Goal: Task Accomplishment & Management: Complete application form

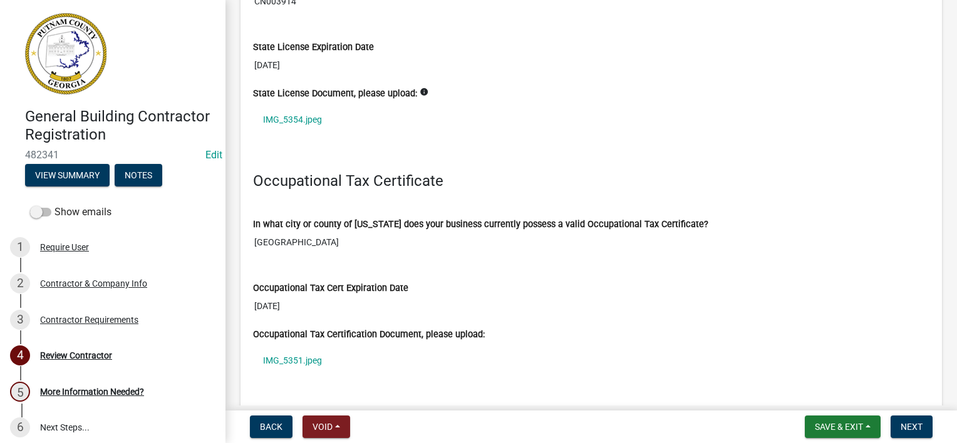
scroll to position [1127, 0]
click at [80, 178] on button "View Summary" at bounding box center [67, 175] width 85 height 23
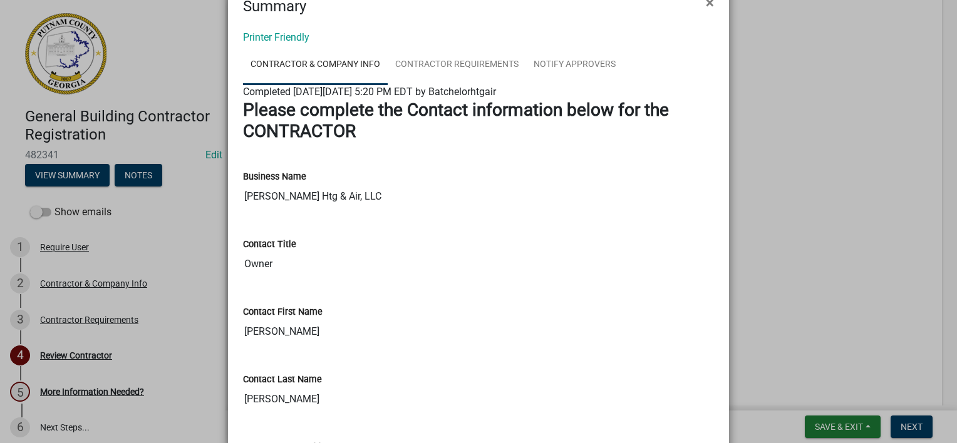
scroll to position [0, 0]
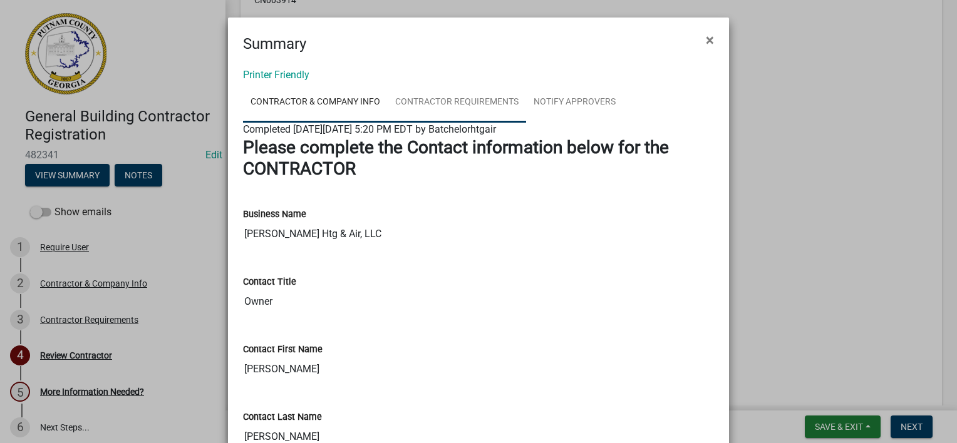
click at [482, 99] on link "Contractor Requirements" at bounding box center [457, 103] width 138 height 40
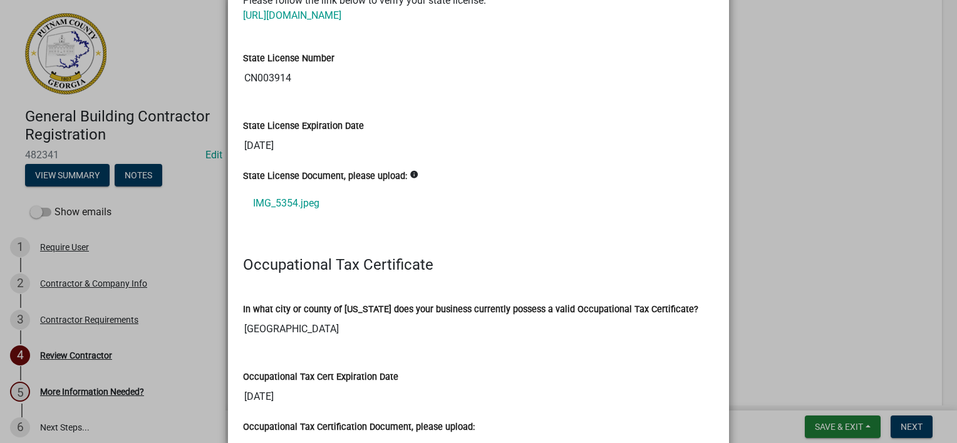
scroll to position [188, 0]
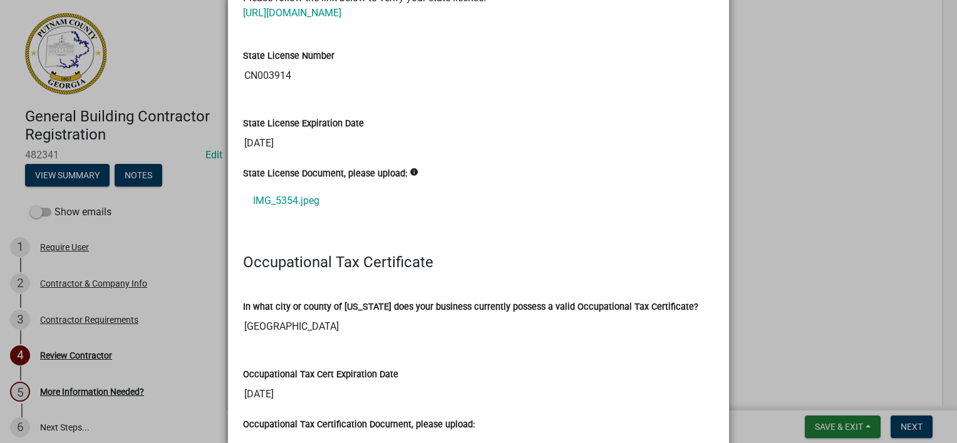
click at [313, 205] on link "IMG_5354.jpeg" at bounding box center [478, 201] width 471 height 30
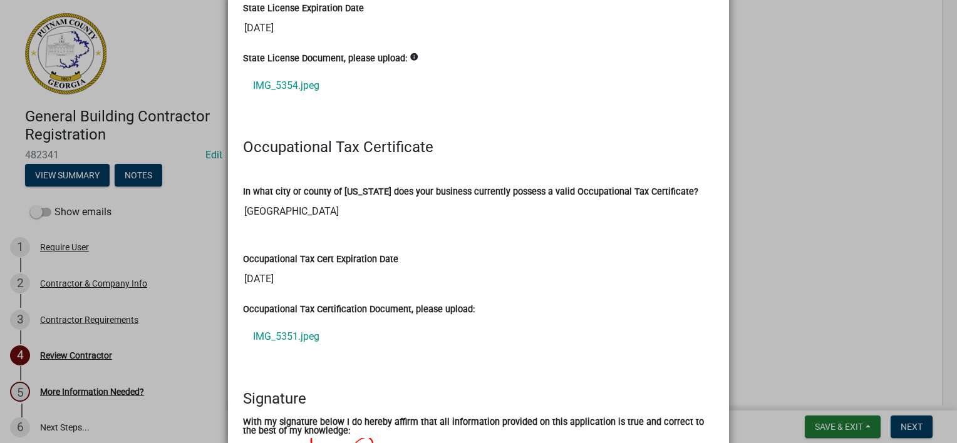
scroll to position [376, 0]
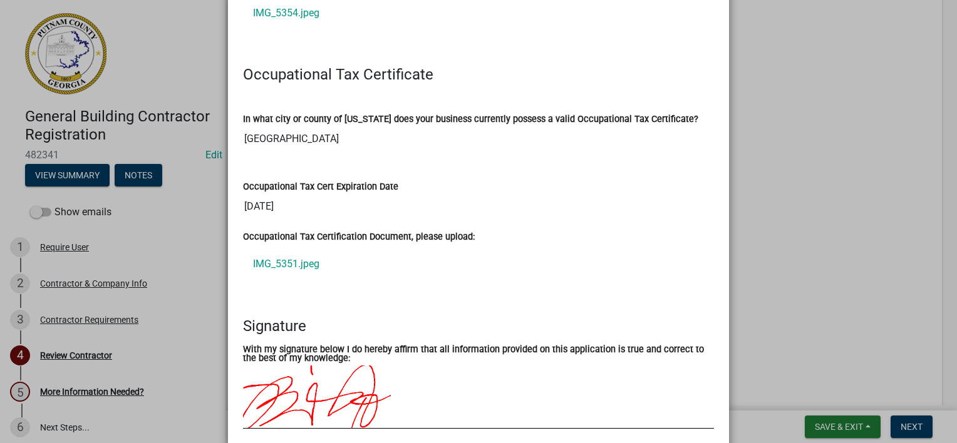
click at [287, 270] on link "IMG_5351.jpeg" at bounding box center [478, 264] width 471 height 30
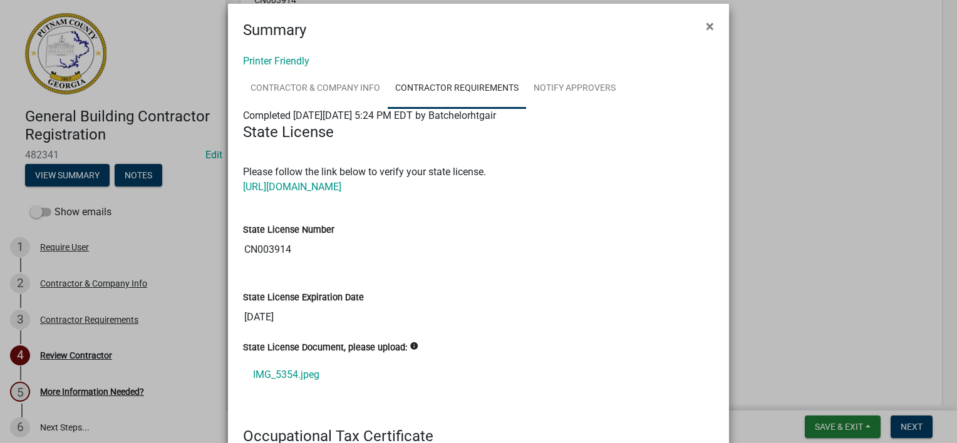
scroll to position [0, 0]
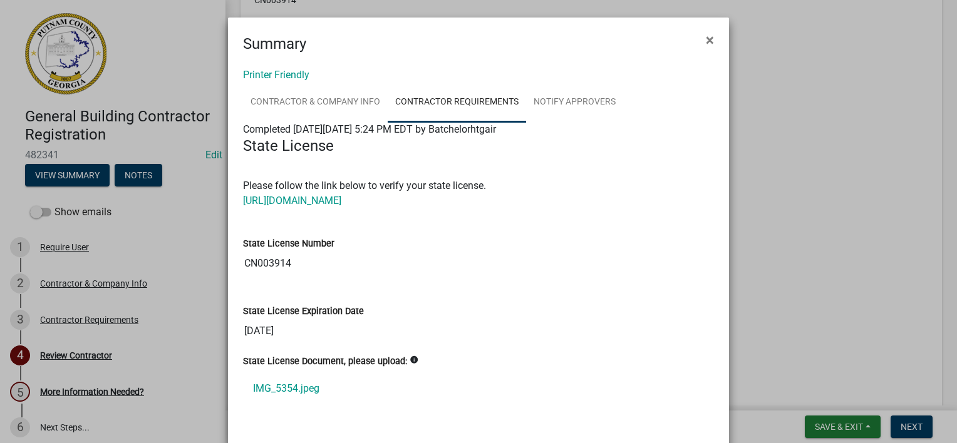
click at [783, 116] on ngb-modal-window "Summary × Printer Friendly Contractor & Company Info Contractor Requirements No…" at bounding box center [478, 221] width 957 height 443
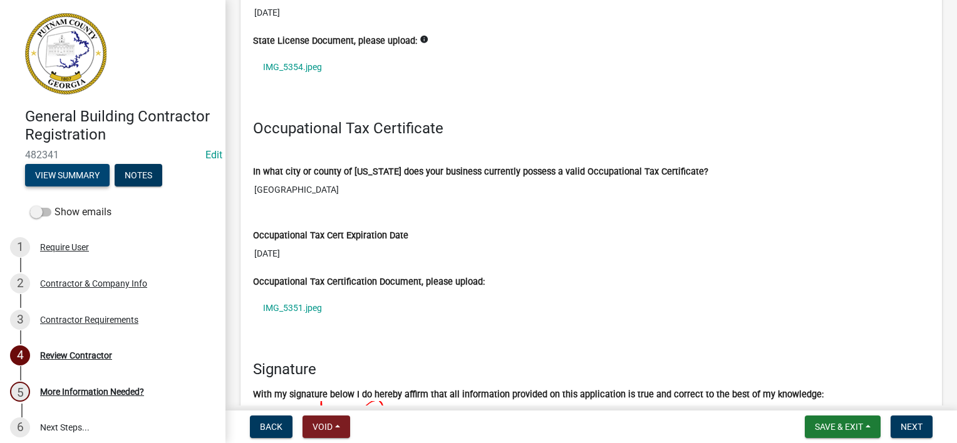
scroll to position [1315, 0]
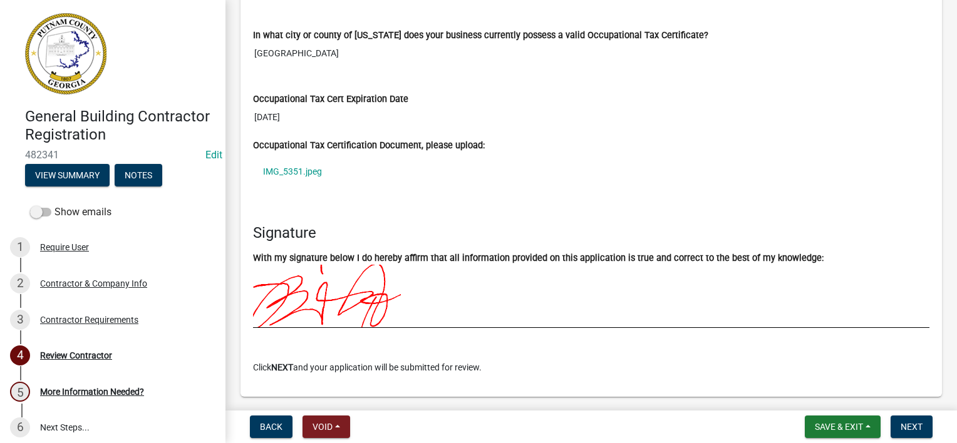
click at [319, 168] on link "IMG_5351.jpeg" at bounding box center [591, 171] width 676 height 29
click at [906, 430] on span "Next" at bounding box center [912, 427] width 22 height 10
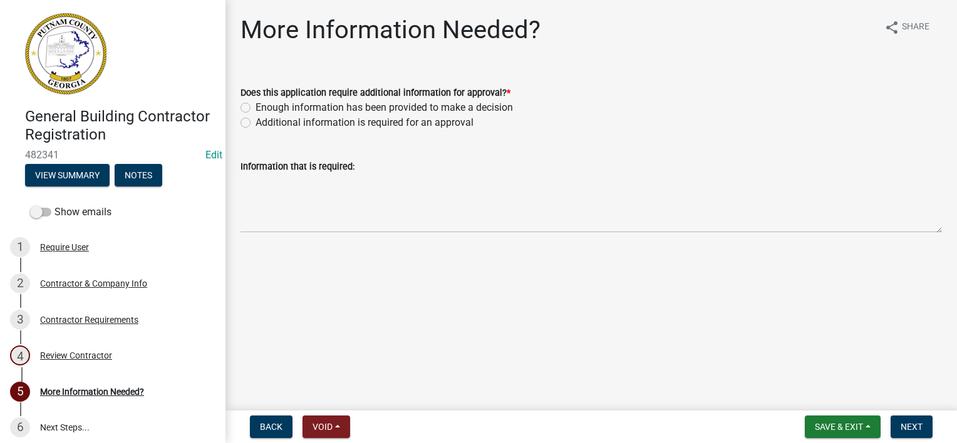
click at [339, 129] on label "Additional information is required for an approval" at bounding box center [365, 122] width 218 height 15
click at [264, 123] on input "Additional information is required for an approval" at bounding box center [260, 119] width 8 height 8
radio input "true"
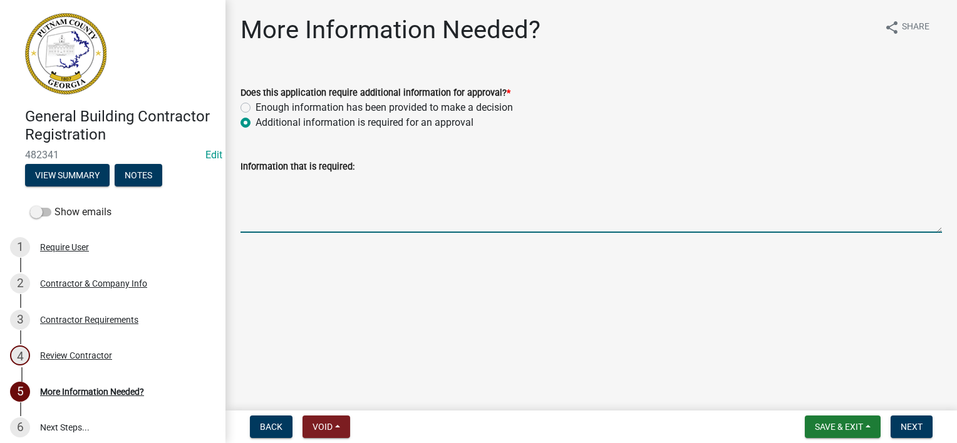
click at [338, 196] on textarea "Information that is required:" at bounding box center [590, 203] width 701 height 59
click at [308, 183] on textarea "Please provide your local business license/registration" at bounding box center [590, 203] width 701 height 59
type textarea "Please provide a copy of your local business license/registration"
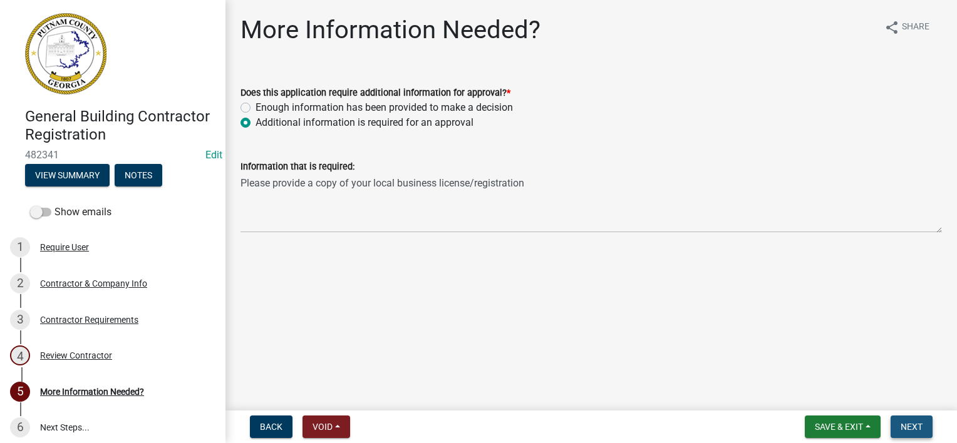
click at [903, 427] on span "Next" at bounding box center [912, 427] width 22 height 10
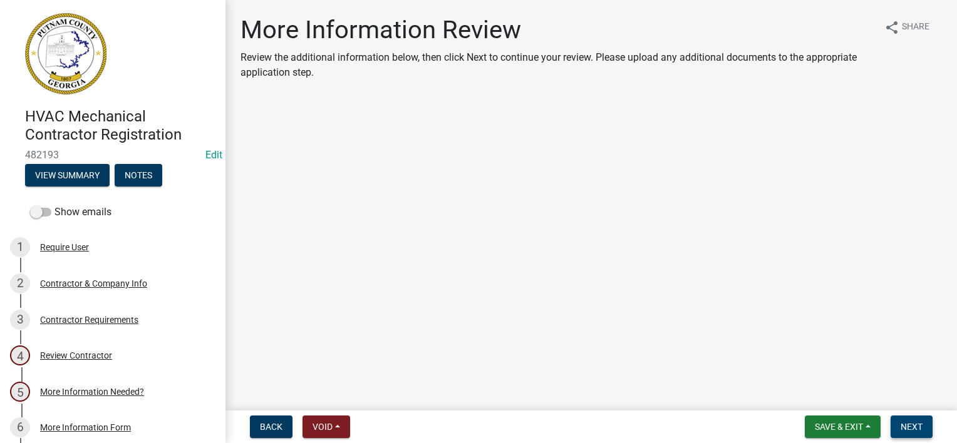
click at [909, 419] on button "Next" at bounding box center [912, 427] width 42 height 23
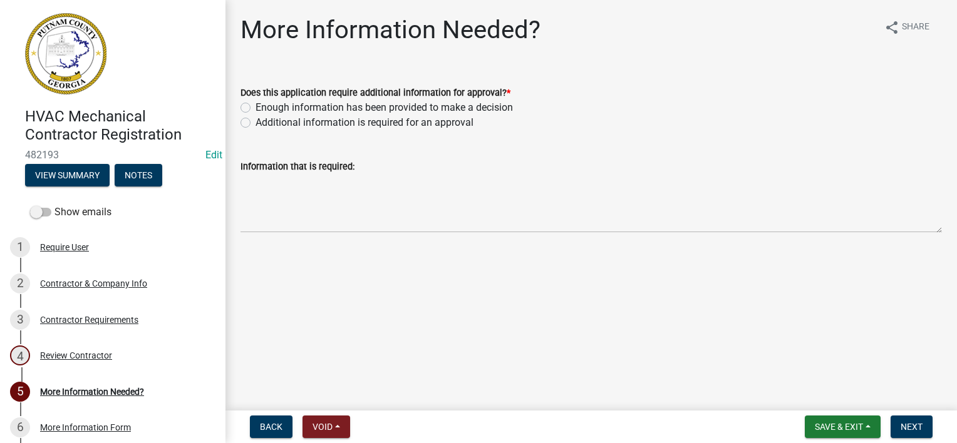
drag, startPoint x: 333, startPoint y: 122, endPoint x: 331, endPoint y: 172, distance: 49.5
click at [333, 121] on label "Additional information is required for an approval" at bounding box center [365, 122] width 218 height 15
click at [264, 121] on input "Additional information is required for an approval" at bounding box center [260, 119] width 8 height 8
radio input "true"
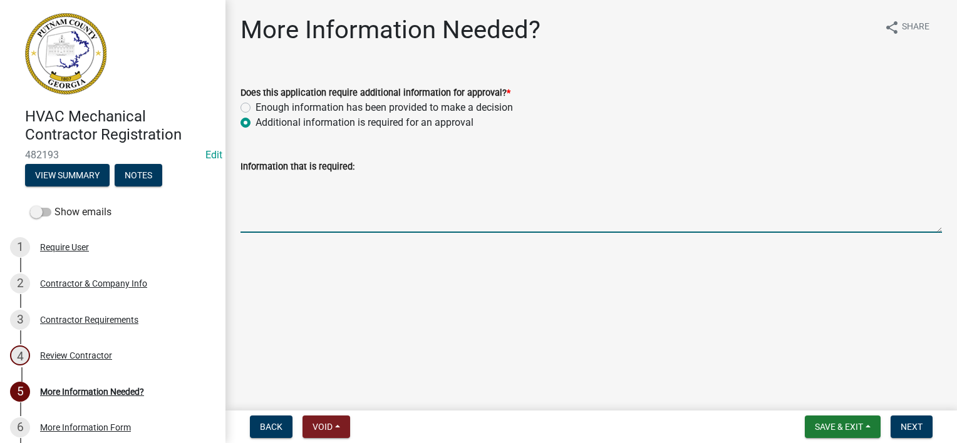
click at [328, 233] on wm-data-entity-input "Information that is required:" at bounding box center [590, 192] width 701 height 101
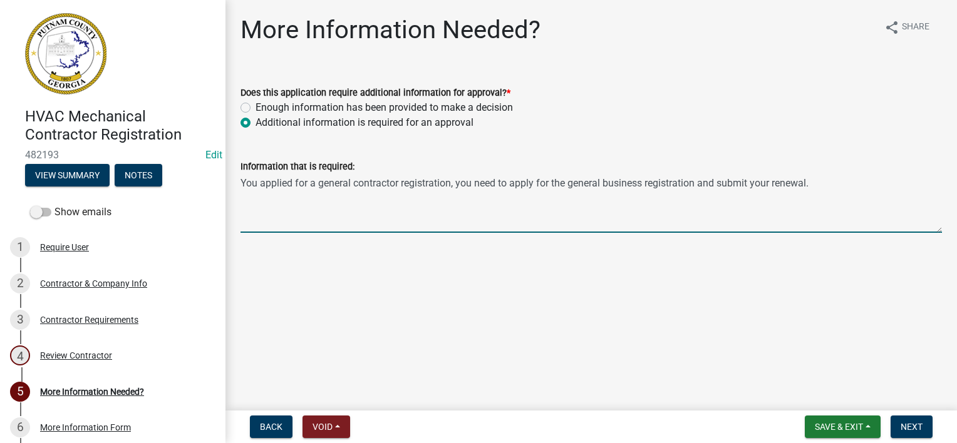
click at [718, 210] on textarea "You applied for a general contractor registration, you need to apply for the ge…" at bounding box center [590, 203] width 701 height 59
type textarea "You applied for a general contractor registration, you need to apply for the ge…"
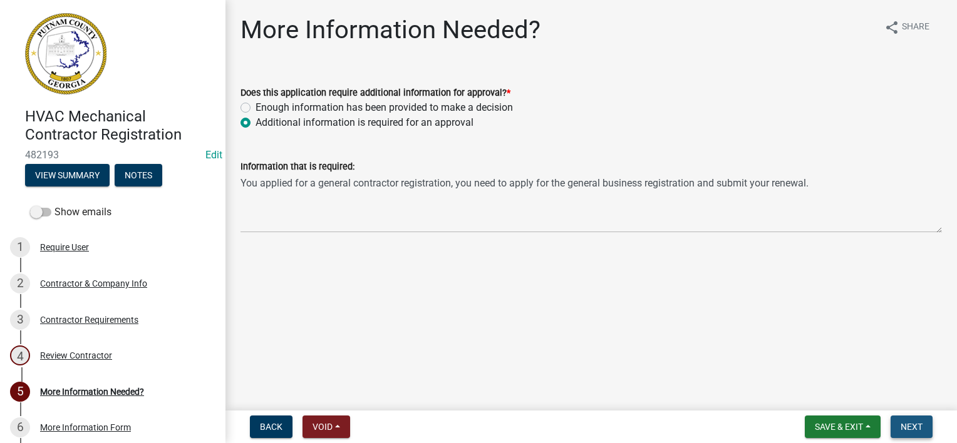
click at [904, 430] on span "Next" at bounding box center [912, 427] width 22 height 10
